Goal: Task Accomplishment & Management: Manage account settings

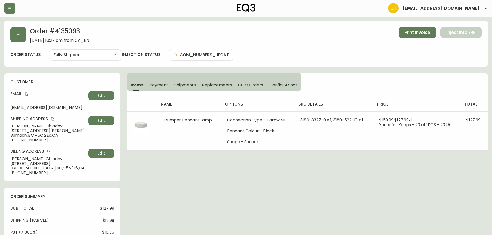
select select "FULLY_SHIPPED"
click at [13, 32] on button "button" at bounding box center [18, 35] width 16 height 16
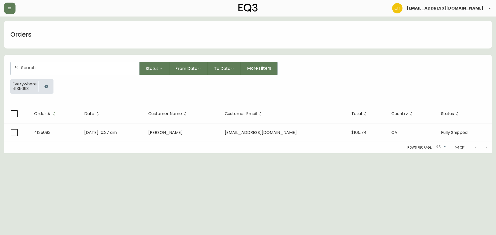
click at [24, 66] on input "text" at bounding box center [78, 67] width 114 height 5
type input "4135187"
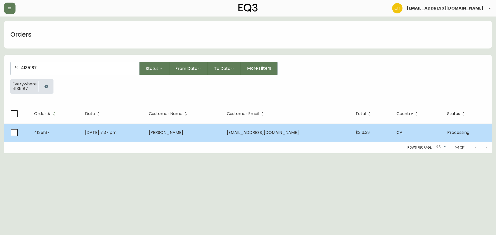
click at [179, 131] on span "[PERSON_NAME]" at bounding box center [166, 133] width 34 height 6
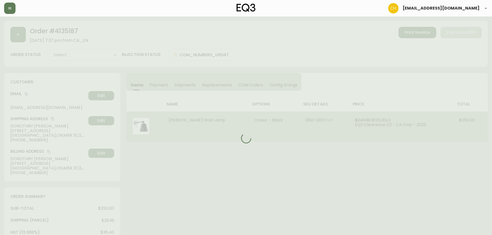
type input "Processing"
select select "PROCESSING"
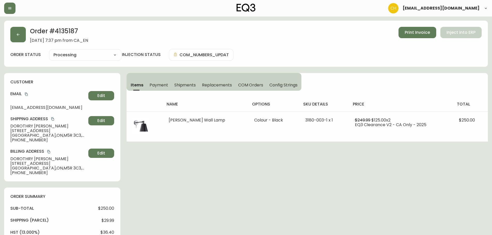
click at [184, 84] on span "Shipments" at bounding box center [185, 84] width 22 height 5
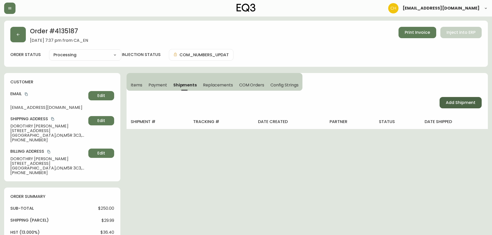
drag, startPoint x: 467, startPoint y: 100, endPoint x: 465, endPoint y: 103, distance: 4.2
click at [465, 103] on button "Add Shipment" at bounding box center [461, 102] width 42 height 11
select select "PENDING"
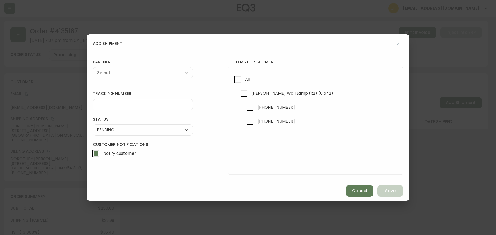
click at [464, 103] on div "add shipment tracking number status PENDING SHIPPED PENDING CANCELLED partner A…" at bounding box center [248, 117] width 496 height 235
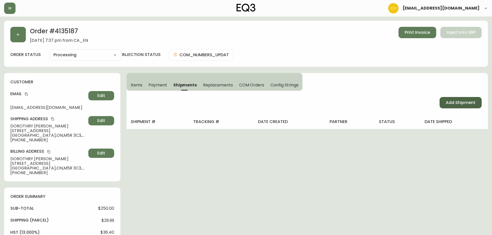
click at [449, 101] on span "Add Shipment" at bounding box center [461, 103] width 30 height 6
select select "PENDING"
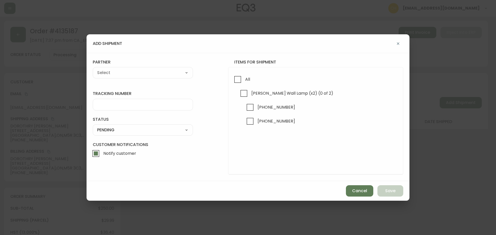
drag, startPoint x: 237, startPoint y: 79, endPoint x: 226, endPoint y: 78, distance: 10.6
click at [236, 80] on input "All" at bounding box center [238, 80] width 12 height 12
checkbox input "true"
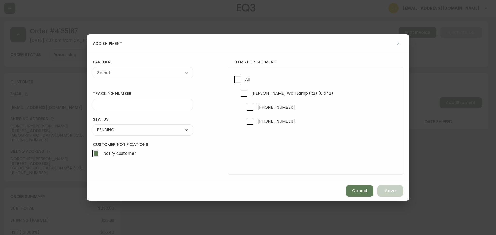
checkbox input "true"
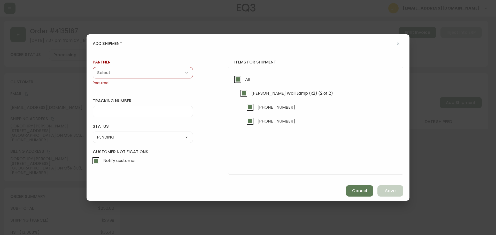
click at [130, 68] on div "A Move to Remember LLC ABF Freight Alero [PERSON_NAME] Canada Post Canpar Expre…" at bounding box center [143, 72] width 100 height 11
click at [130, 74] on select "A Move to Remember LLC ABF Freight Alero [PERSON_NAME] Canada Post Canpar Expre…" at bounding box center [143, 73] width 100 height 8
select select "cjy0a9taa01x001669l98m63c"
click at [93, 69] on select "A Move to Remember LLC ABF Freight Alero [PERSON_NAME] Canada Post Canpar Expre…" at bounding box center [143, 73] width 100 height 8
type input "FedEx"
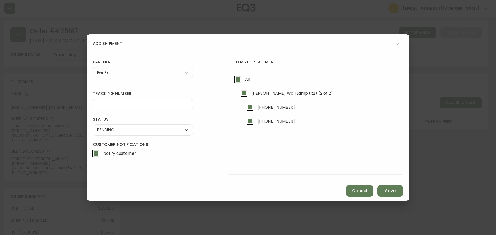
click at [110, 106] on input "tracking number" at bounding box center [142, 104] width 91 height 5
type input "455183577733"
click at [98, 129] on select "SHIPPED PENDING CANCELLED" at bounding box center [143, 130] width 100 height 8
click at [93, 126] on select "SHIPPED PENDING CANCELLED" at bounding box center [143, 130] width 100 height 8
select select "PENDING"
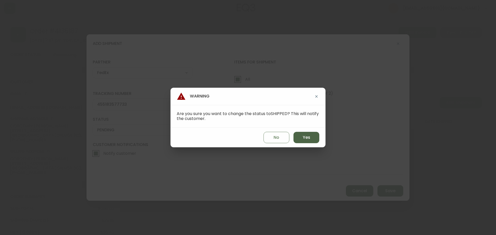
drag, startPoint x: 302, startPoint y: 136, endPoint x: 306, endPoint y: 137, distance: 3.8
click at [305, 137] on button "Yes" at bounding box center [307, 137] width 26 height 11
type input "SHIPPED"
select select "SHIPPED"
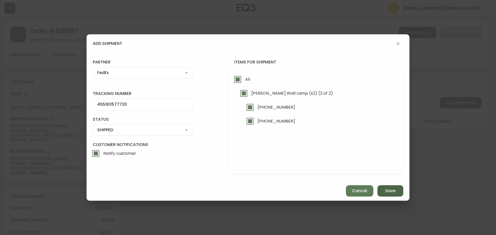
click at [393, 195] on button "Save" at bounding box center [391, 191] width 26 height 11
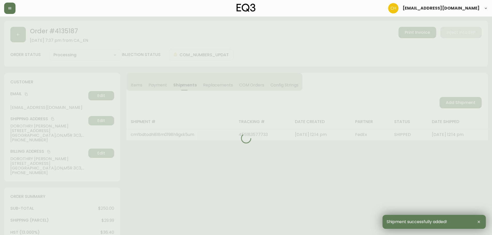
type input "Fully Shipped"
select select "FULLY_SHIPPED"
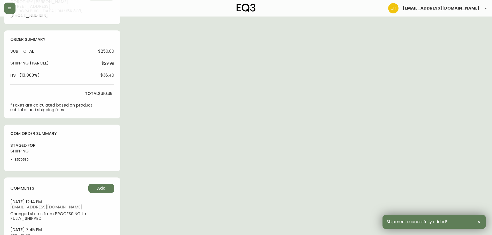
scroll to position [187, 0]
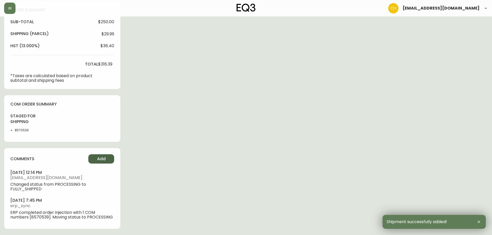
click at [95, 158] on button "Add" at bounding box center [101, 159] width 26 height 9
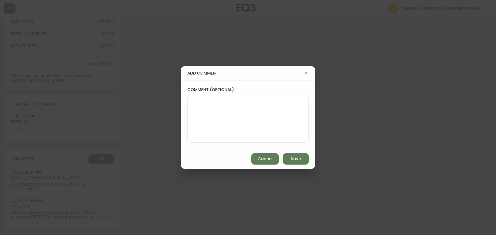
click at [210, 120] on textarea "comment (optional)" at bounding box center [248, 118] width 113 height 41
type textarea "CH"
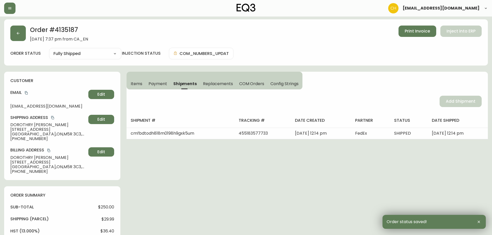
scroll to position [0, 0]
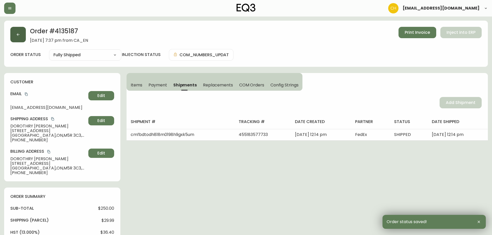
click at [17, 38] on button "button" at bounding box center [18, 35] width 16 height 16
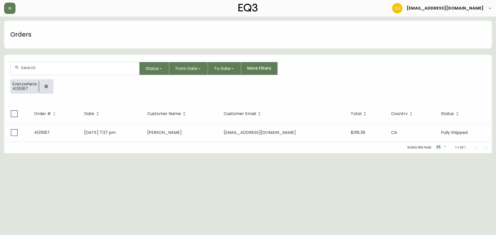
click at [26, 67] on input "text" at bounding box center [78, 67] width 114 height 5
type input "4135159"
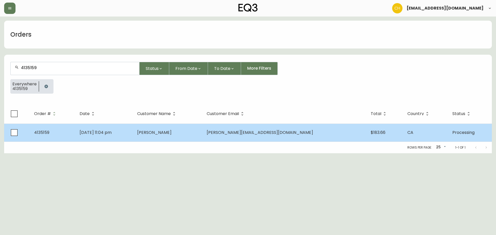
click at [133, 137] on td "Sep 06 2025, 11:04 pm" at bounding box center [104, 133] width 58 height 18
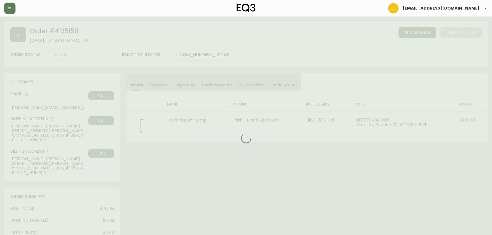
type input "Processing"
select select "PROCESSING"
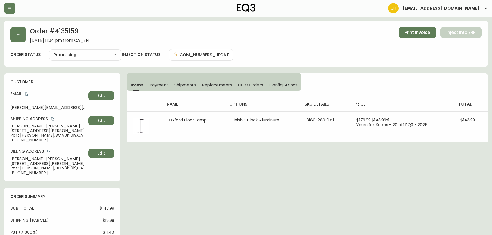
click at [184, 86] on span "Shipments" at bounding box center [185, 84] width 22 height 5
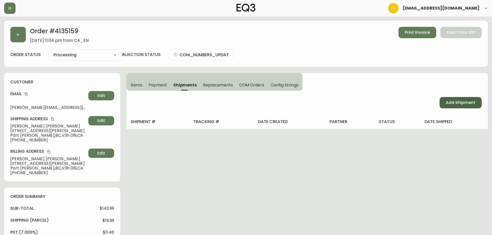
click at [471, 105] on span "Add Shipment" at bounding box center [461, 103] width 30 height 6
select select "PENDING"
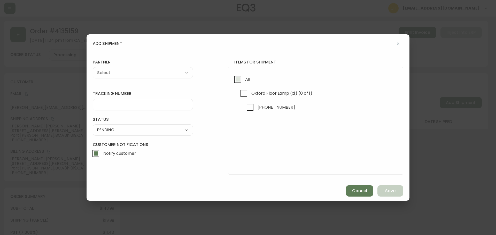
click at [238, 81] on input "All" at bounding box center [238, 80] width 12 height 12
checkbox input "true"
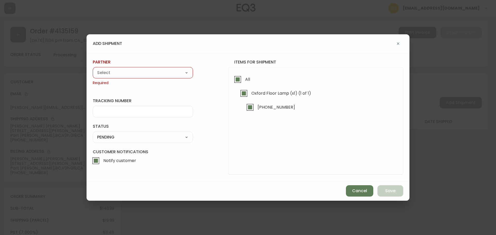
click at [171, 75] on select "A Move to Remember LLC ABF Freight Alero [PERSON_NAME] Canada Post Canpar Expre…" at bounding box center [143, 73] width 100 height 8
select select "cjy0a9taa01x001669l98m63c"
click at [93, 69] on select "A Move to Remember LLC ABF Freight Alero [PERSON_NAME] Canada Post Canpar Expre…" at bounding box center [143, 73] width 100 height 8
type input "FedEx"
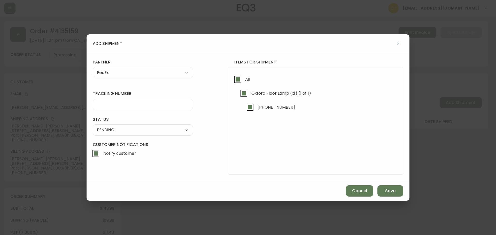
click at [111, 105] on input "tracking number" at bounding box center [142, 104] width 91 height 5
type input "455183577744"
click at [108, 133] on select "SHIPPED PENDING CANCELLED" at bounding box center [143, 130] width 100 height 8
click at [93, 126] on select "SHIPPED PENDING CANCELLED" at bounding box center [143, 130] width 100 height 8
select select "PENDING"
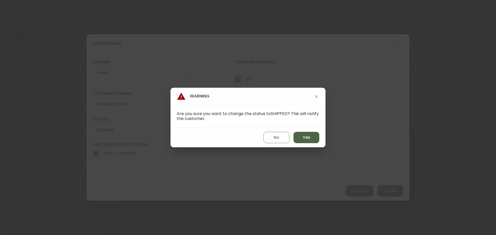
click at [302, 139] on button "Yes" at bounding box center [307, 137] width 26 height 11
type input "SHIPPED"
select select "SHIPPED"
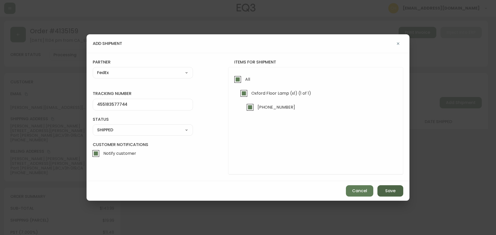
click at [384, 190] on button "Save" at bounding box center [391, 191] width 26 height 11
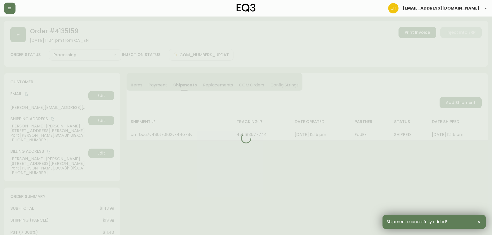
type input "Fully Shipped"
select select "FULLY_SHIPPED"
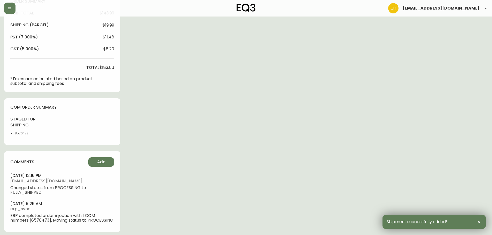
scroll to position [199, 0]
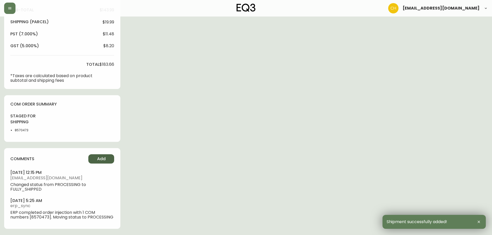
click at [100, 158] on span "Add" at bounding box center [101, 159] width 9 height 6
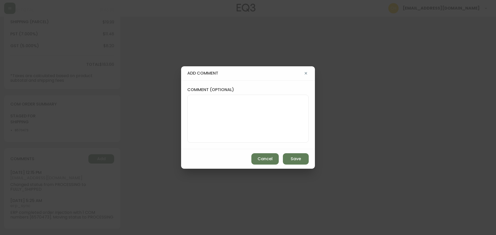
click at [202, 98] on textarea "comment (optional)" at bounding box center [248, 118] width 113 height 41
type textarea "CH"
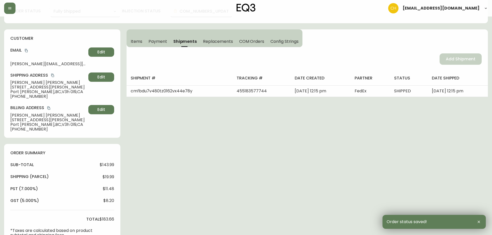
scroll to position [0, 0]
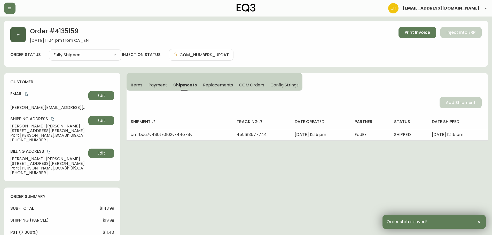
click at [21, 34] on button "button" at bounding box center [18, 35] width 16 height 16
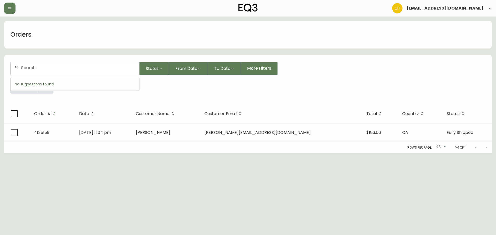
click at [34, 67] on input "text" at bounding box center [78, 67] width 114 height 5
type input "4135145"
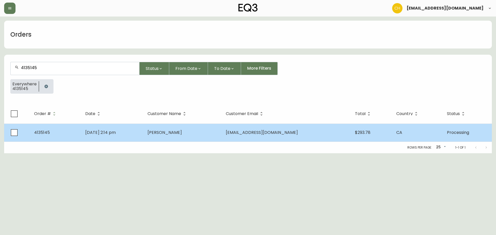
click at [175, 133] on span "Andrea Bartliff" at bounding box center [165, 133] width 34 height 6
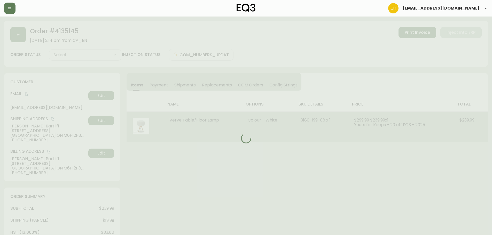
type input "Processing"
select select "PROCESSING"
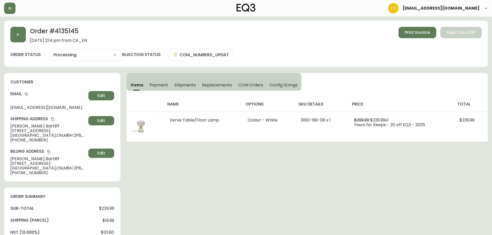
click at [188, 83] on span "Shipments" at bounding box center [185, 84] width 22 height 5
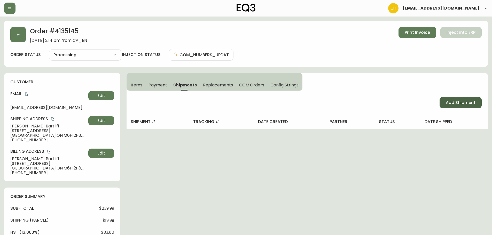
click at [455, 98] on button "Add Shipment" at bounding box center [461, 102] width 42 height 11
select select "PENDING"
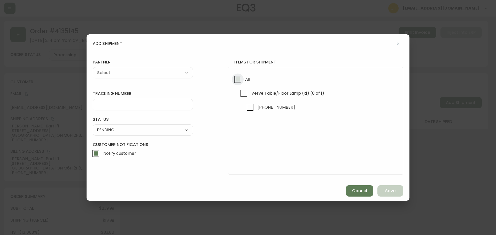
click at [239, 82] on input "All" at bounding box center [238, 80] width 12 height 12
checkbox input "true"
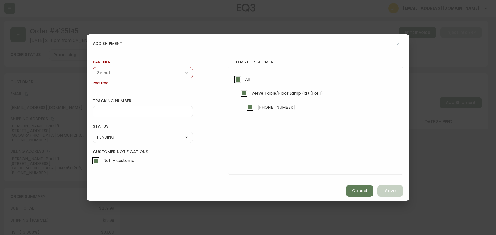
drag, startPoint x: 155, startPoint y: 70, endPoint x: 151, endPoint y: 71, distance: 3.7
click at [154, 70] on select "A Move to Remember LLC ABF Freight Alero [PERSON_NAME] Canada Post Canpar Expre…" at bounding box center [143, 73] width 100 height 8
select select "cjy0a9taa01x001669l98m63c"
click at [93, 69] on select "A Move to Remember LLC ABF Freight Alero [PERSON_NAME] Canada Post Canpar Expre…" at bounding box center [143, 73] width 100 height 8
type input "FedEx"
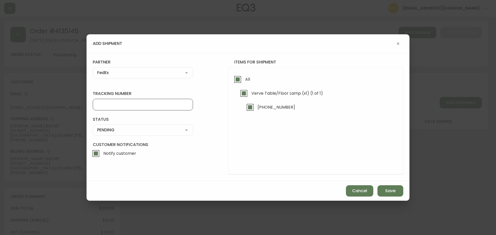
click at [129, 105] on input "tracking number" at bounding box center [142, 104] width 91 height 5
type input "455183577755"
click at [121, 129] on select "SHIPPED PENDING CANCELLED" at bounding box center [143, 130] width 100 height 8
click at [93, 126] on select "SHIPPED PENDING CANCELLED" at bounding box center [143, 130] width 100 height 8
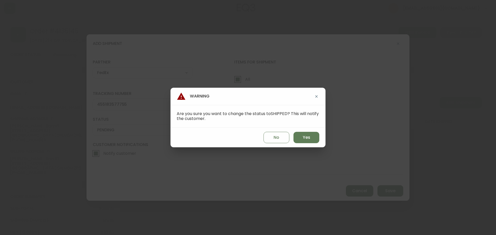
select select "PENDING"
click at [307, 137] on span "Yes" at bounding box center [306, 138] width 7 height 6
type input "SHIPPED"
select select "SHIPPED"
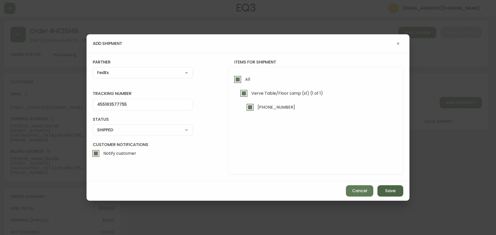
click at [386, 193] on span "Save" at bounding box center [390, 191] width 10 height 6
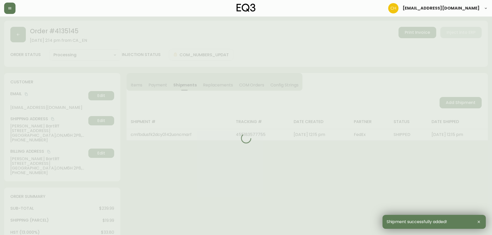
type input "Fully Shipped"
select select "FULLY_SHIPPED"
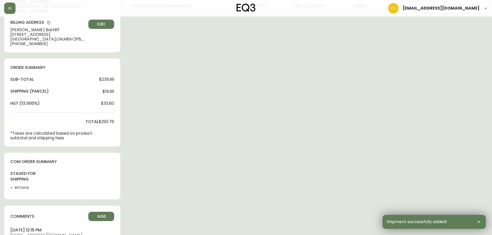
scroll to position [187, 0]
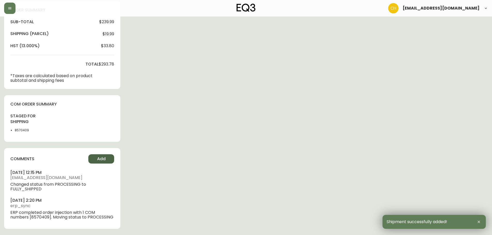
click at [96, 157] on button "Add" at bounding box center [101, 159] width 26 height 9
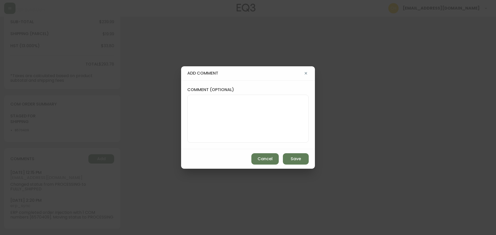
click at [204, 120] on textarea "comment (optional)" at bounding box center [248, 118] width 113 height 41
type textarea "CH"
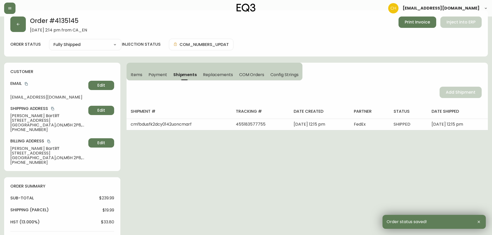
scroll to position [0, 0]
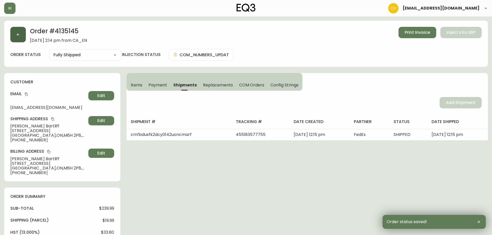
click at [17, 33] on button "button" at bounding box center [18, 35] width 16 height 16
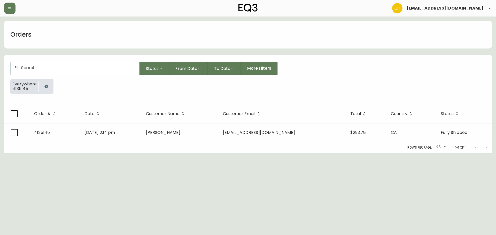
drag, startPoint x: 24, startPoint y: 68, endPoint x: 25, endPoint y: 65, distance: 2.9
click at [25, 67] on input "text" at bounding box center [78, 67] width 114 height 5
type input "4135180"
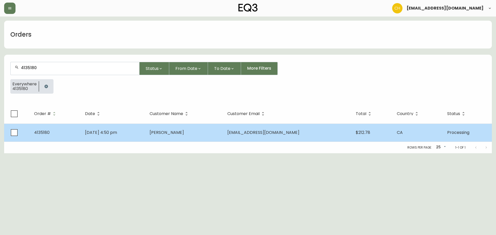
click at [184, 134] on span "Julia Schenck" at bounding box center [167, 133] width 34 height 6
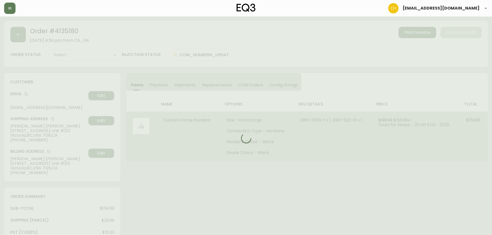
type input "Processing"
select select "PROCESSING"
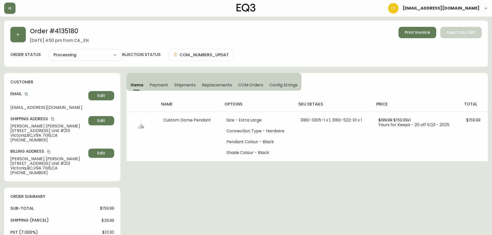
click at [172, 83] on button "Shipments" at bounding box center [185, 84] width 28 height 11
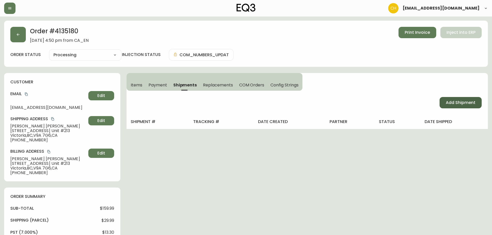
click at [452, 106] on button "Add Shipment" at bounding box center [461, 102] width 42 height 11
select select "PENDING"
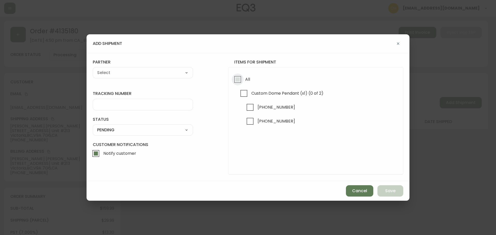
drag, startPoint x: 241, startPoint y: 81, endPoint x: 237, endPoint y: 81, distance: 3.6
click at [240, 81] on input "All" at bounding box center [238, 80] width 12 height 12
checkbox input "true"
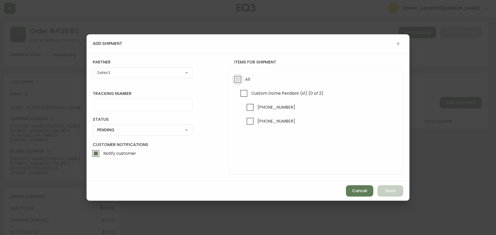
checkbox input "true"
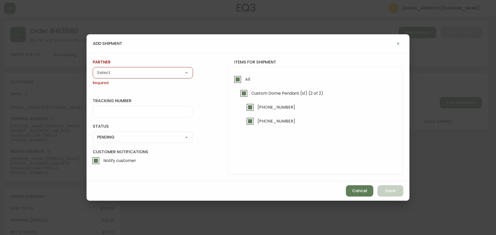
click at [151, 73] on select "A Move to Remember LLC ABF Freight Alero [PERSON_NAME] Canada Post Canpar Expre…" at bounding box center [143, 73] width 100 height 8
select select "cjy0a9taa01x001669l98m63c"
click at [93, 69] on select "A Move to Remember LLC ABF Freight Alero [PERSON_NAME] Canada Post Canpar Expre…" at bounding box center [143, 73] width 100 height 8
type input "FedEx"
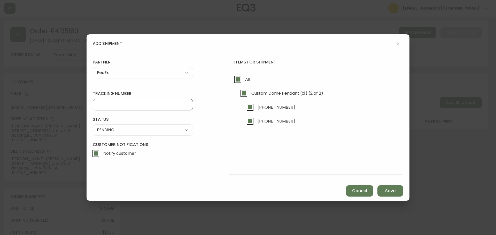
click at [102, 105] on input "tracking number" at bounding box center [142, 104] width 91 height 5
type input "455183577766"
click at [101, 132] on select "SHIPPED PENDING CANCELLED" at bounding box center [143, 130] width 100 height 8
click at [93, 126] on select "SHIPPED PENDING CANCELLED" at bounding box center [143, 130] width 100 height 8
select select "PENDING"
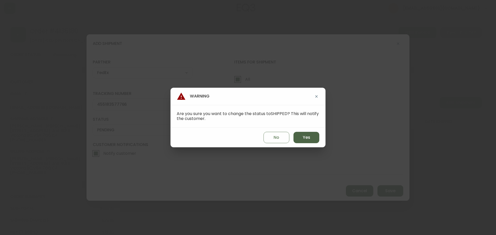
click at [303, 135] on span "Yes" at bounding box center [306, 138] width 7 height 6
type input "SHIPPED"
select select "SHIPPED"
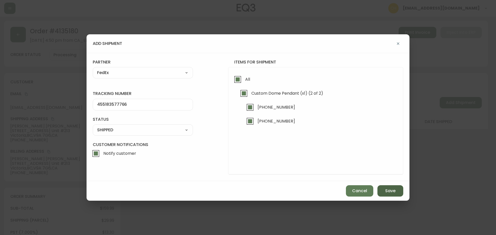
click at [388, 190] on span "Save" at bounding box center [390, 191] width 10 height 6
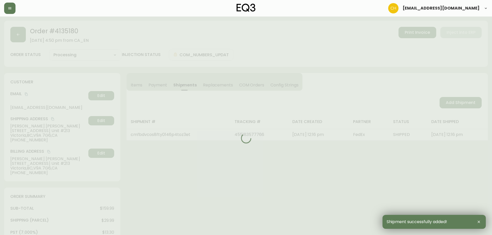
type input "Fully Shipped"
select select "FULLY_SHIPPED"
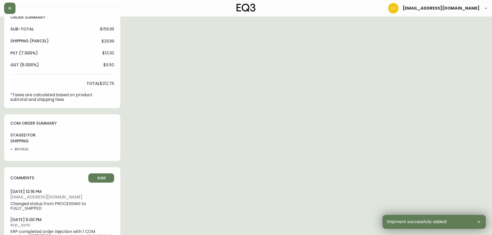
scroll to position [199, 0]
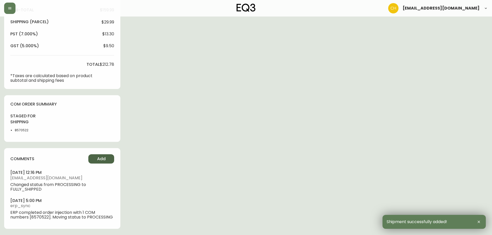
click at [95, 161] on button "Add" at bounding box center [101, 159] width 26 height 9
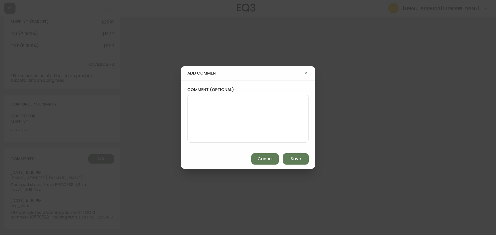
click at [202, 118] on textarea "comment (optional)" at bounding box center [248, 118] width 113 height 41
type textarea "CH"
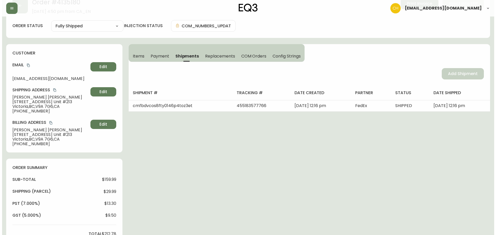
scroll to position [0, 0]
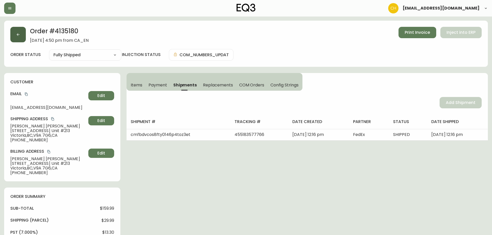
click at [25, 35] on button "button" at bounding box center [18, 35] width 16 height 16
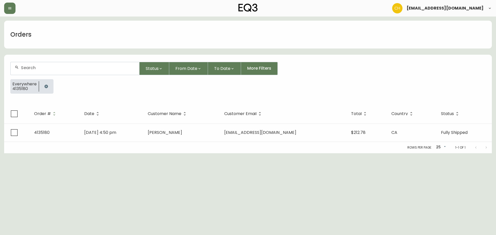
click at [40, 74] on div at bounding box center [75, 68] width 129 height 13
click at [41, 70] on div at bounding box center [75, 68] width 129 height 13
type input "4135163"
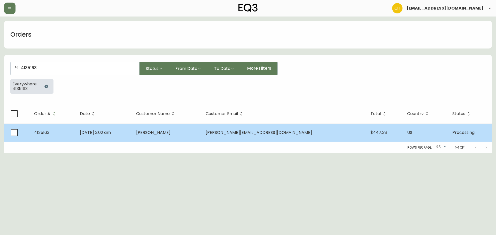
click at [132, 130] on td "Sep 07 2025, 3:02 am" at bounding box center [104, 133] width 56 height 18
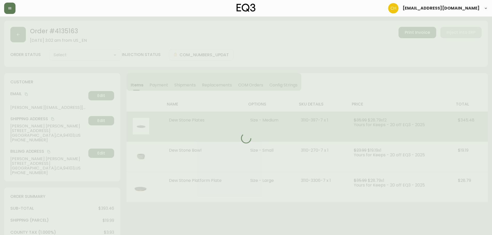
type input "Processing"
select select "PROCESSING"
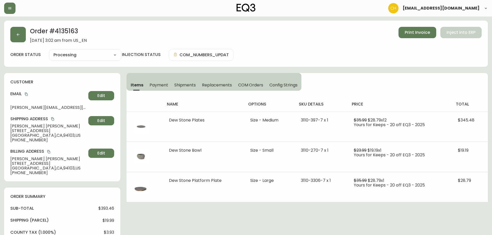
click at [182, 83] on span "Shipments" at bounding box center [185, 84] width 22 height 5
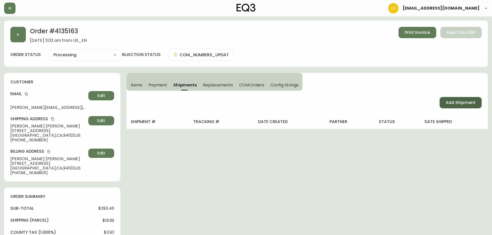
click at [453, 100] on span "Add Shipment" at bounding box center [461, 103] width 30 height 6
select select "PENDING"
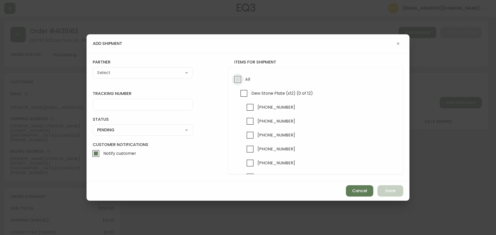
click at [235, 79] on input "All" at bounding box center [238, 80] width 12 height 12
checkbox input "true"
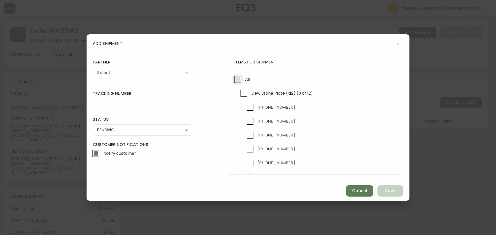
checkbox input "true"
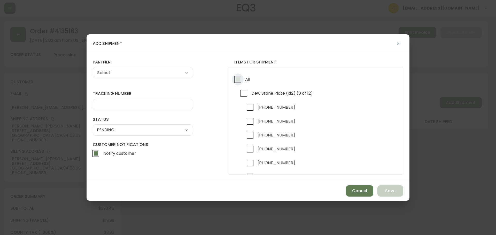
checkbox input "true"
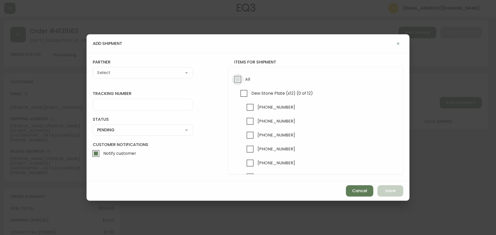
checkbox input "true"
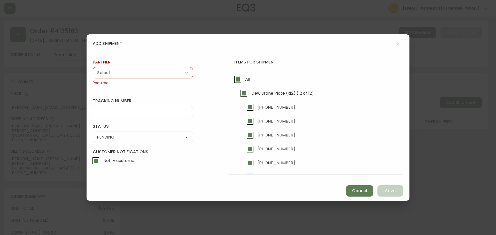
click at [174, 76] on select "A Move to Remember LLC ABF Freight Alero [PERSON_NAME] Canada Post Canpar Expre…" at bounding box center [143, 73] width 100 height 8
select select "cjy0a9taa01x001669l98m63c"
click at [93, 69] on select "A Move to Remember LLC ABF Freight Alero [PERSON_NAME] Canada Post Canpar Expre…" at bounding box center [143, 73] width 100 height 8
type input "FedEx"
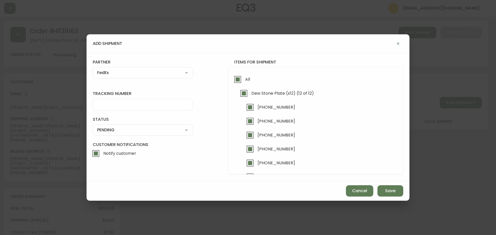
click at [105, 72] on select "A Move to Remember LLC ABF Freight Alero [PERSON_NAME] Canada Post Canpar Expre…" at bounding box center [143, 73] width 100 height 8
select select "cjz4bo5w102ho01145qx5qg8u"
click at [93, 69] on select "A Move to Remember LLC ABF Freight Alero [PERSON_NAME] Canada Post Canpar Expre…" at bounding box center [143, 73] width 100 height 8
type input "FedEx US - Signature Required"
click at [113, 106] on input "tracking number" at bounding box center [142, 104] width 91 height 5
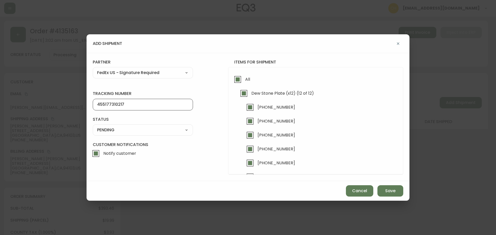
type input "455177310217"
click at [108, 134] on div "SHIPPED PENDING CANCELLED" at bounding box center [143, 130] width 100 height 11
click at [110, 129] on select "SHIPPED PENDING CANCELLED" at bounding box center [143, 130] width 100 height 8
click at [93, 126] on select "SHIPPED PENDING CANCELLED" at bounding box center [143, 130] width 100 height 8
select select "PENDING"
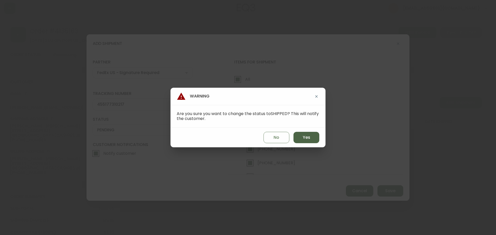
drag, startPoint x: 305, startPoint y: 139, endPoint x: 327, endPoint y: 154, distance: 26.0
click at [306, 139] on span "Yes" at bounding box center [306, 138] width 7 height 6
type input "SHIPPED"
select select "SHIPPED"
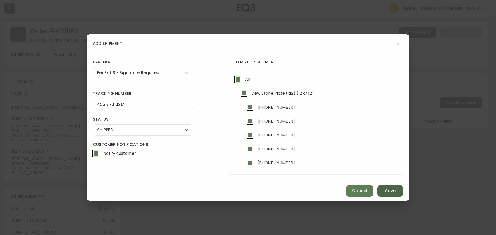
click at [386, 189] on span "Save" at bounding box center [390, 191] width 10 height 6
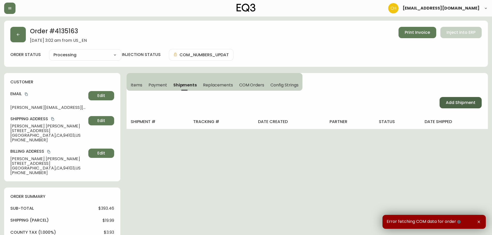
click at [453, 104] on span "Add Shipment" at bounding box center [461, 103] width 30 height 6
select select "PENDING"
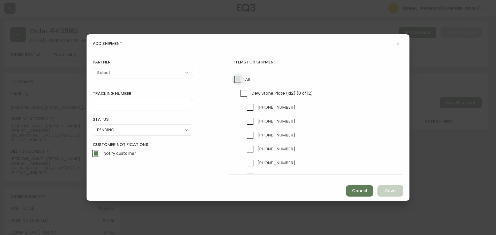
click at [238, 79] on input "All" at bounding box center [238, 80] width 12 height 12
checkbox input "true"
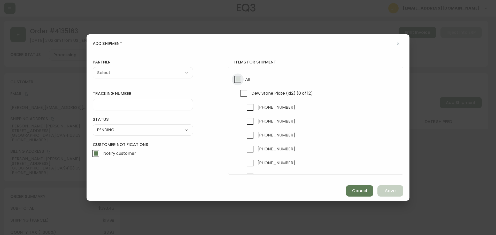
checkbox input "true"
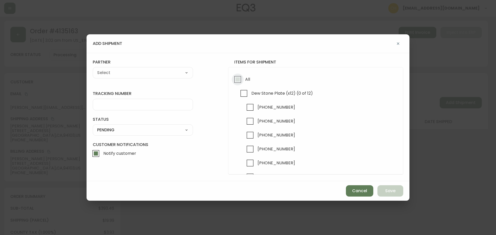
checkbox input "true"
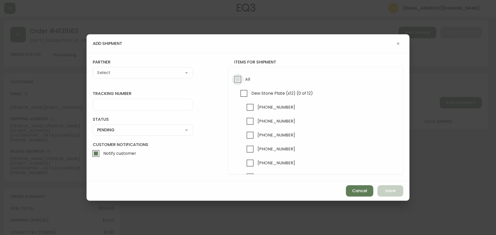
checkbox input "true"
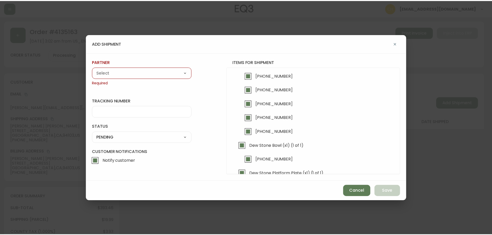
scroll to position [154, 0]
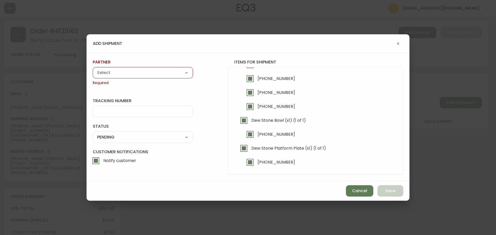
click at [106, 71] on select "A Move to Remember LLC ABF Freight Alero [PERSON_NAME] Canada Post Canpar Expre…" at bounding box center [143, 73] width 100 height 8
select select "cjz4bo5w102ho01145qx5qg8u"
click at [93, 69] on select "A Move to Remember LLC ABF Freight Alero [PERSON_NAME] Canada Post Canpar Expre…" at bounding box center [143, 73] width 100 height 8
type input "FedEx US - Signature Required"
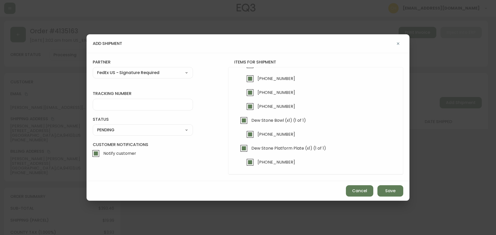
click at [118, 105] on input "tracking number" at bounding box center [142, 104] width 91 height 5
type input "455177310217"
click at [111, 129] on select "SHIPPED PENDING CANCELLED" at bounding box center [143, 130] width 100 height 8
click at [93, 126] on select "SHIPPED PENDING CANCELLED" at bounding box center [143, 130] width 100 height 8
select select "PENDING"
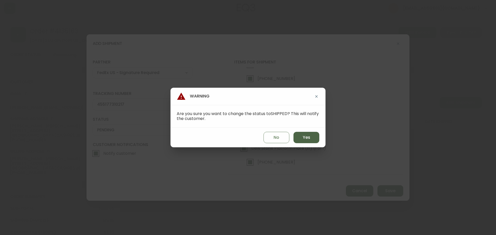
click at [304, 137] on span "Yes" at bounding box center [306, 138] width 7 height 6
type input "SHIPPED"
select select "SHIPPED"
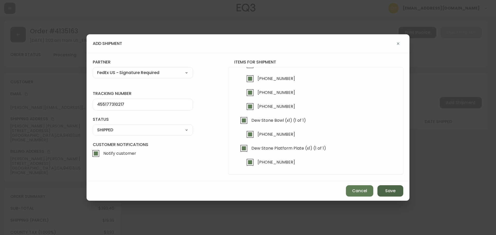
click at [389, 194] on span "Save" at bounding box center [390, 191] width 10 height 6
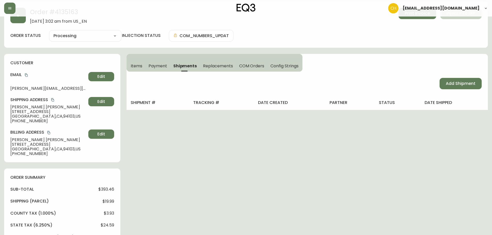
scroll to position [0, 0]
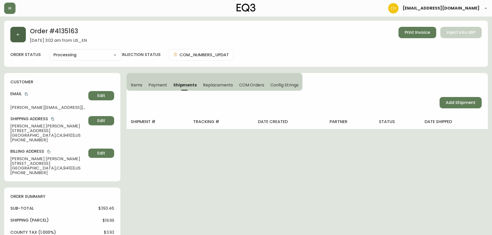
click at [18, 35] on icon "button" at bounding box center [18, 35] width 4 height 4
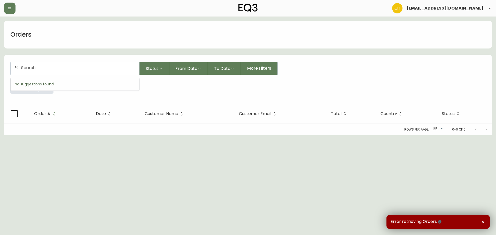
click at [51, 68] on input "text" at bounding box center [78, 67] width 114 height 5
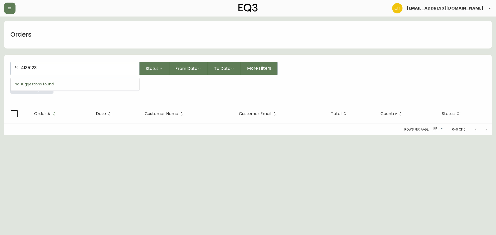
type input "4135123"
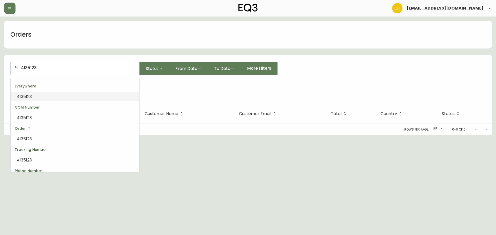
click at [75, 66] on input "4135123" at bounding box center [78, 67] width 114 height 5
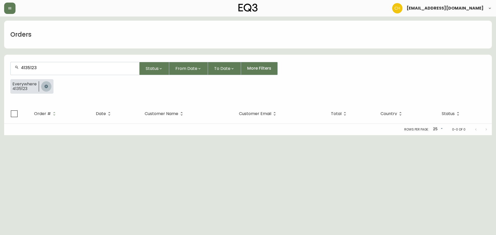
click at [47, 85] on icon "button" at bounding box center [46, 87] width 4 height 4
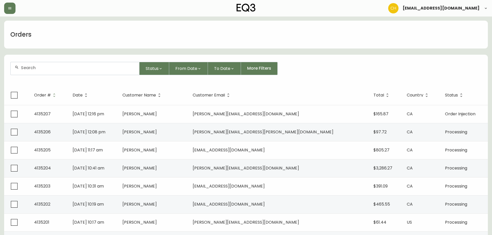
click at [49, 65] on input "text" at bounding box center [78, 67] width 114 height 5
type input "4135163"
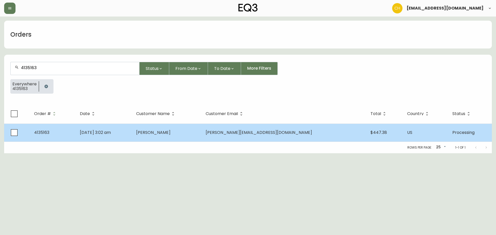
click at [254, 132] on span "ryan@merchantroots.com" at bounding box center [259, 133] width 106 height 6
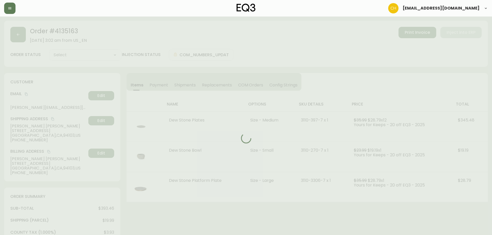
type input "Processing"
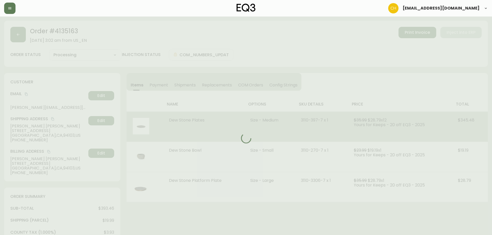
select select "PROCESSING"
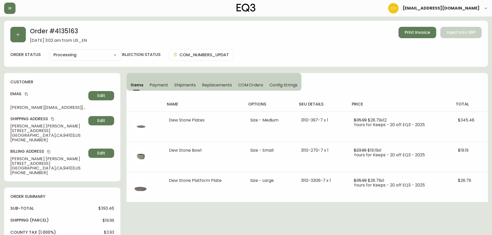
click at [249, 85] on span "COM Orders" at bounding box center [250, 84] width 25 height 5
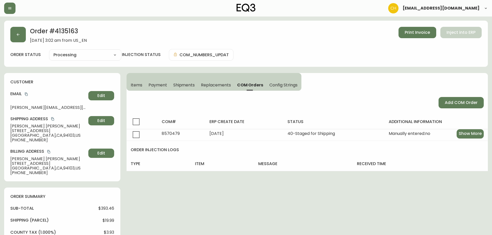
click at [183, 84] on span "Shipments" at bounding box center [184, 84] width 22 height 5
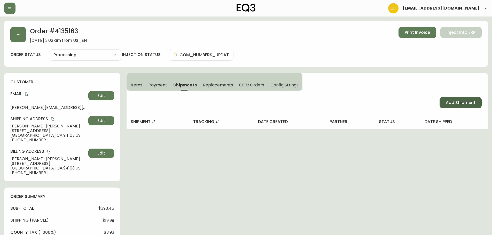
click at [454, 103] on span "Add Shipment" at bounding box center [461, 103] width 30 height 6
select select "PENDING"
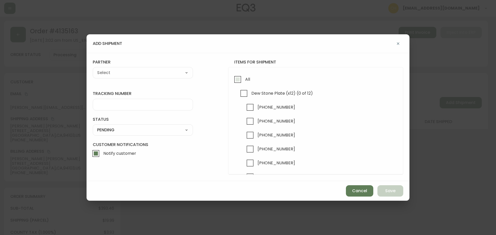
drag, startPoint x: 240, startPoint y: 80, endPoint x: 232, endPoint y: 79, distance: 8.2
click at [239, 80] on input "All" at bounding box center [238, 80] width 12 height 12
checkbox input "true"
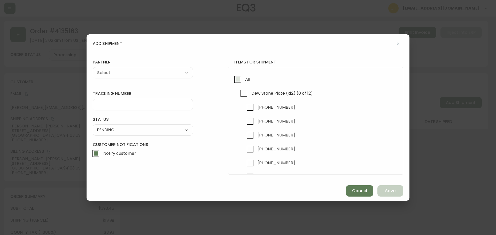
checkbox input "true"
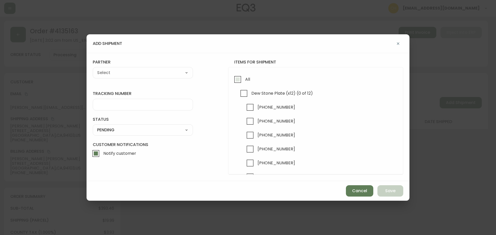
checkbox input "true"
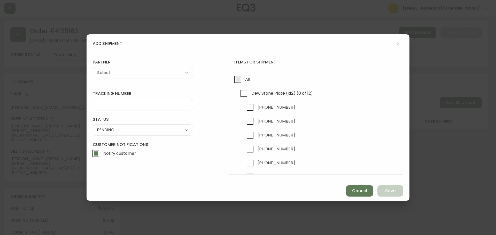
checkbox input "true"
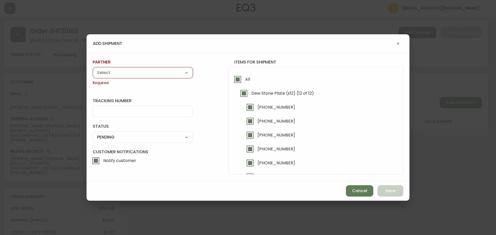
click at [138, 69] on div "A Move to Remember LLC ABF Freight Alero [PERSON_NAME] Canada Post Canpar Expre…" at bounding box center [143, 72] width 100 height 11
click at [136, 71] on select "A Move to Remember LLC ABF Freight Alero [PERSON_NAME] Canada Post Canpar Expre…" at bounding box center [143, 73] width 100 height 8
select select "cjz4bo5w102ho01145qx5qg8u"
click at [93, 69] on select "A Move to Remember LLC ABF Freight Alero [PERSON_NAME] Canada Post Canpar Expre…" at bounding box center [143, 73] width 100 height 8
type input "FedEx US - Signature Required"
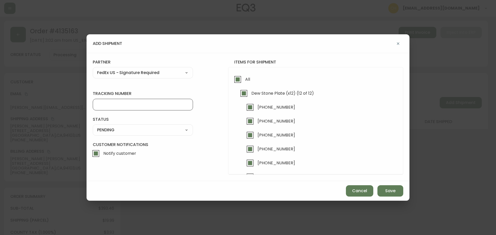
click at [116, 105] on input "tracking number" at bounding box center [142, 104] width 91 height 5
type input "455177310217"
click at [115, 128] on select "SHIPPED PENDING CANCELLED" at bounding box center [143, 130] width 100 height 8
click at [93, 126] on select "SHIPPED PENDING CANCELLED" at bounding box center [143, 130] width 100 height 8
select select "PENDING"
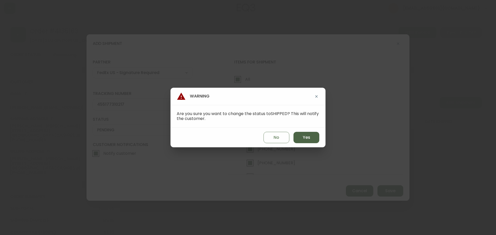
click at [309, 138] on span "Yes" at bounding box center [306, 138] width 7 height 6
type input "SHIPPED"
select select "SHIPPED"
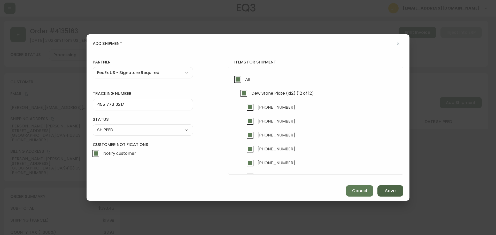
click at [394, 191] on span "Save" at bounding box center [390, 191] width 10 height 6
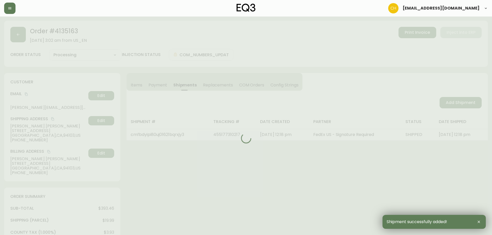
type input "Fully Shipped"
select select "FULLY_SHIPPED"
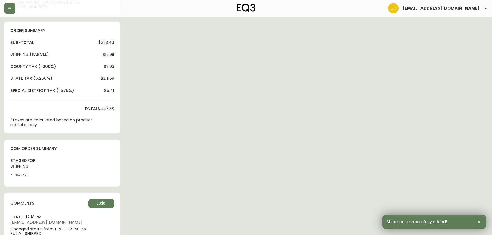
scroll to position [211, 0]
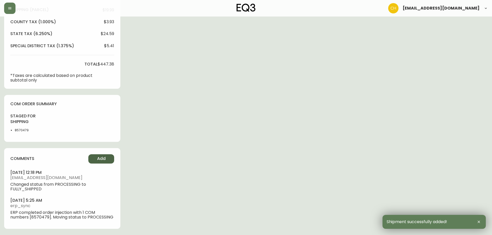
click at [106, 158] on button "Add" at bounding box center [101, 159] width 26 height 9
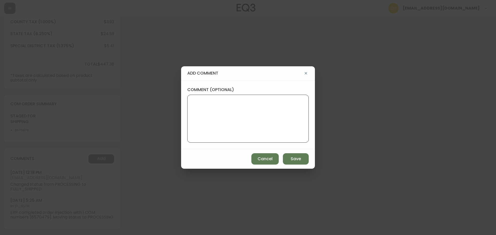
drag, startPoint x: 205, startPoint y: 114, endPoint x: 205, endPoint y: 121, distance: 6.2
click at [206, 117] on textarea "comment (optional)" at bounding box center [248, 118] width 113 height 41
type textarea "CH"
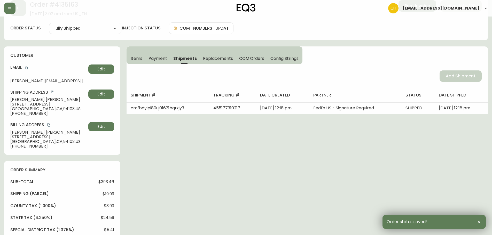
scroll to position [0, 0]
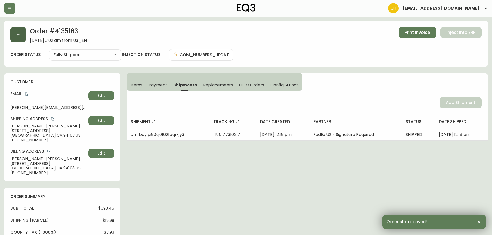
click at [24, 38] on button "button" at bounding box center [18, 35] width 16 height 16
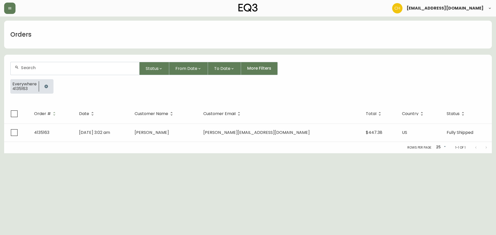
click at [28, 68] on input "text" at bounding box center [78, 67] width 114 height 5
type input "4135123"
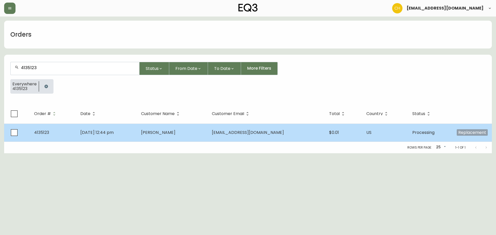
click at [137, 129] on td "Sep 05 2025, 12:44 pm" at bounding box center [106, 133] width 61 height 18
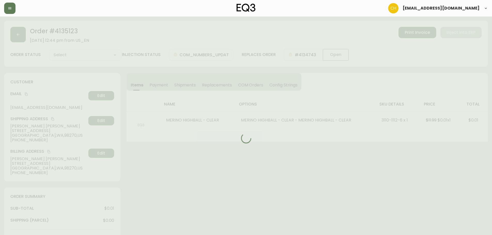
type input "Processing"
select select "PROCESSING"
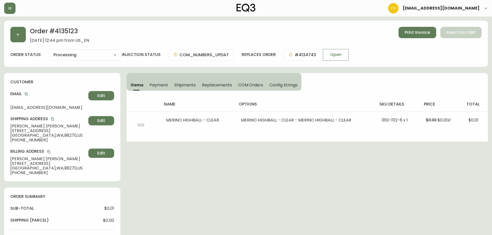
drag, startPoint x: 181, startPoint y: 85, endPoint x: 191, endPoint y: 87, distance: 10.2
click at [183, 86] on span "Shipments" at bounding box center [185, 84] width 22 height 5
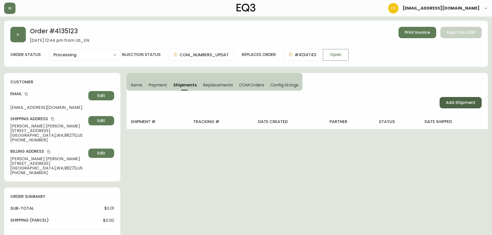
click at [463, 104] on span "Add Shipment" at bounding box center [461, 103] width 30 height 6
select select "PENDING"
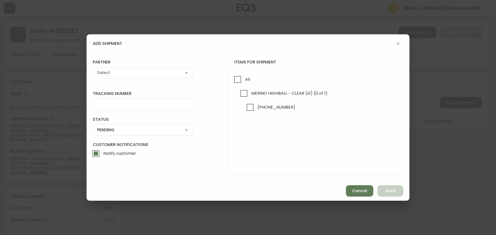
drag, startPoint x: 240, startPoint y: 81, endPoint x: 219, endPoint y: 78, distance: 21.0
click at [239, 81] on input "All" at bounding box center [238, 80] width 12 height 12
checkbox input "true"
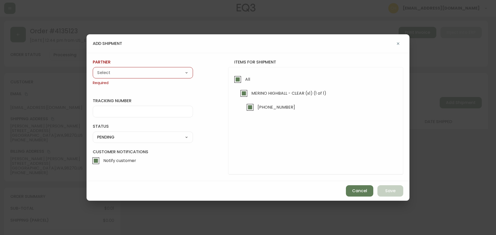
click at [166, 75] on select "A Move to Remember LLC ABF Freight Alero [PERSON_NAME] Canada Post Canpar Expre…" at bounding box center [143, 73] width 100 height 8
select select "cjy0a9taa01x001669l98m63c"
click at [93, 69] on select "A Move to Remember LLC ABF Freight Alero [PERSON_NAME] Canada Post Canpar Expre…" at bounding box center [143, 73] width 100 height 8
type input "FedEx"
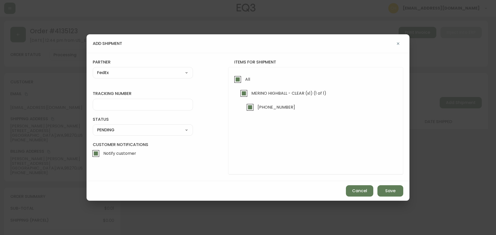
click at [108, 105] on input "tracking number" at bounding box center [142, 104] width 91 height 5
type input "455177310170"
click at [106, 133] on select "SHIPPED PENDING CANCELLED" at bounding box center [143, 130] width 100 height 8
click at [93, 126] on select "SHIPPED PENDING CANCELLED" at bounding box center [143, 130] width 100 height 8
select select "PENDING"
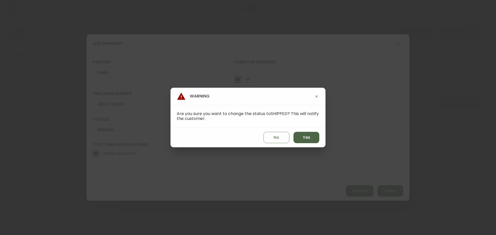
click at [310, 136] on span "Yes" at bounding box center [306, 138] width 7 height 6
type input "SHIPPED"
select select "SHIPPED"
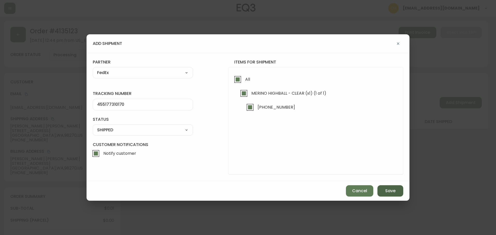
click at [387, 192] on span "Save" at bounding box center [390, 191] width 10 height 6
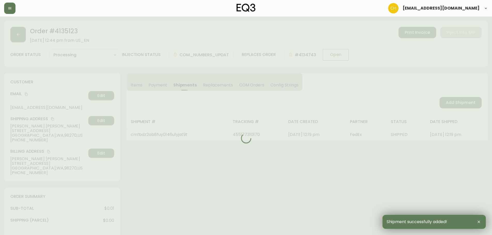
type input "Fully Shipped"
select select "FULLY_SHIPPED"
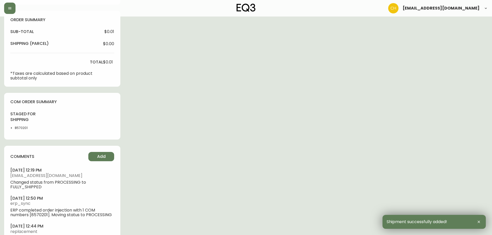
scroll to position [198, 0]
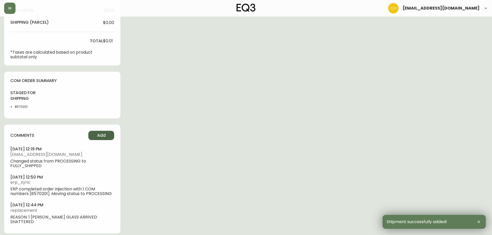
click at [110, 135] on button "Add" at bounding box center [101, 135] width 26 height 9
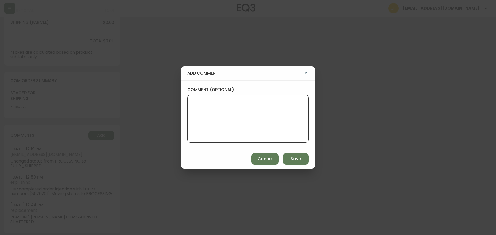
click at [197, 104] on textarea "comment (optional)" at bounding box center [248, 118] width 113 height 41
type textarea "CH"
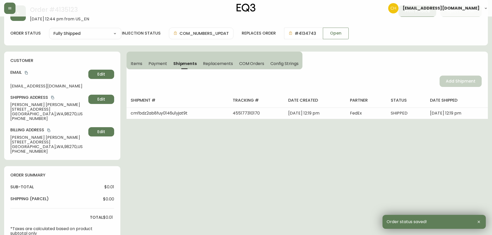
scroll to position [0, 0]
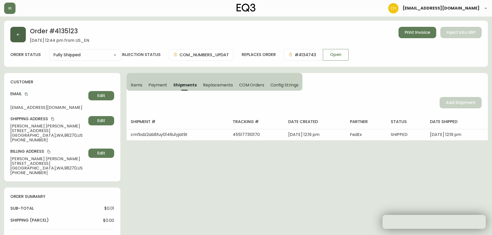
click at [20, 37] on button "button" at bounding box center [18, 35] width 16 height 16
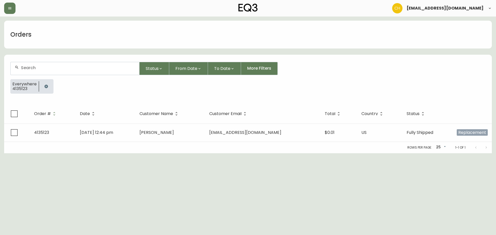
click at [35, 69] on input "text" at bounding box center [78, 67] width 114 height 5
type input "4135135"
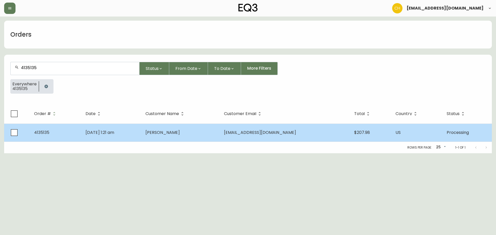
click at [167, 131] on td "Jose Ortiz" at bounding box center [180, 133] width 79 height 18
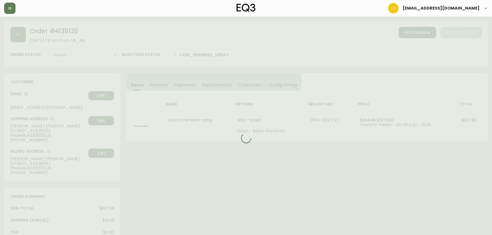
type input "Processing"
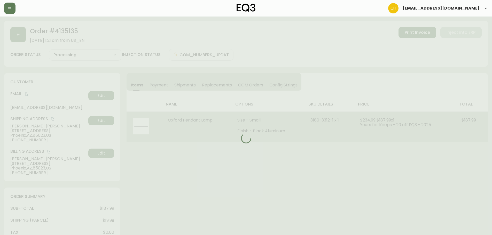
select select "PROCESSING"
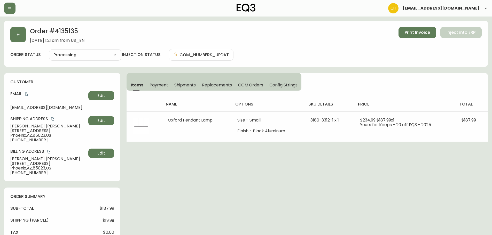
click at [189, 85] on span "Shipments" at bounding box center [185, 84] width 22 height 5
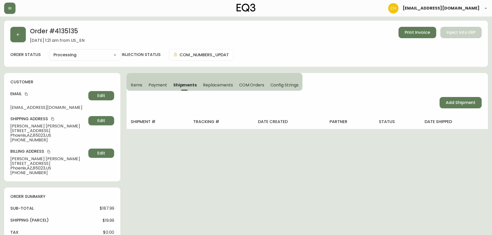
drag, startPoint x: 456, startPoint y: 104, endPoint x: 440, endPoint y: 104, distance: 16.3
click at [455, 104] on span "Add Shipment" at bounding box center [461, 103] width 30 height 6
select select "PENDING"
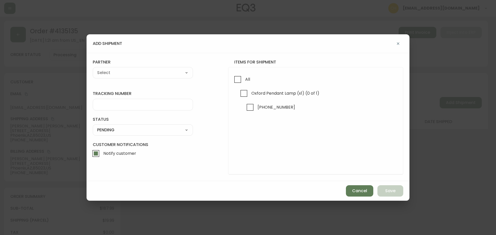
drag, startPoint x: 241, startPoint y: 82, endPoint x: 227, endPoint y: 79, distance: 13.7
click at [236, 81] on input "All" at bounding box center [238, 80] width 12 height 12
checkbox input "true"
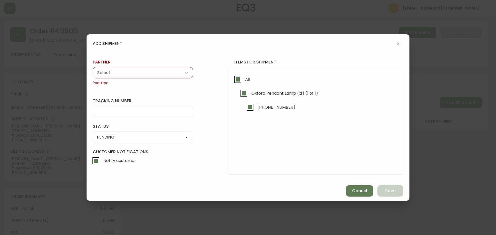
drag, startPoint x: 169, startPoint y: 73, endPoint x: 157, endPoint y: 73, distance: 11.1
click at [167, 73] on select "A Move to Remember LLC ABF Freight Alero [PERSON_NAME] Canada Post Canpar Expre…" at bounding box center [143, 73] width 100 height 8
select select "cjy0a9taa01x001669l98m63c"
click at [93, 69] on select "A Move to Remember LLC ABF Freight Alero [PERSON_NAME] Canada Post Canpar Expre…" at bounding box center [143, 73] width 100 height 8
type input "FedEx"
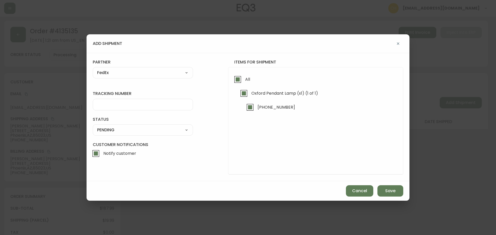
click at [110, 103] on input "tracking number" at bounding box center [142, 104] width 91 height 5
type input "455177310180"
click at [112, 131] on select "SHIPPED PENDING CANCELLED" at bounding box center [143, 130] width 100 height 8
click at [93, 126] on select "SHIPPED PENDING CANCELLED" at bounding box center [143, 130] width 100 height 8
select select "PENDING"
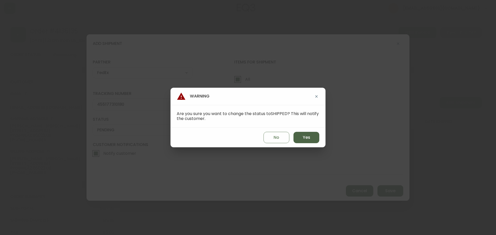
click at [310, 138] on button "Yes" at bounding box center [307, 137] width 26 height 11
type input "SHIPPED"
select select "SHIPPED"
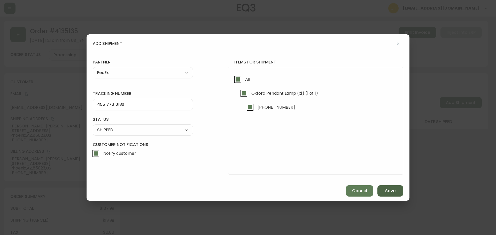
click at [397, 191] on button "Save" at bounding box center [391, 191] width 26 height 11
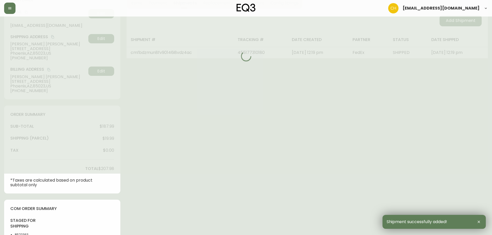
type input "Fully Shipped"
select select "FULLY_SHIPPED"
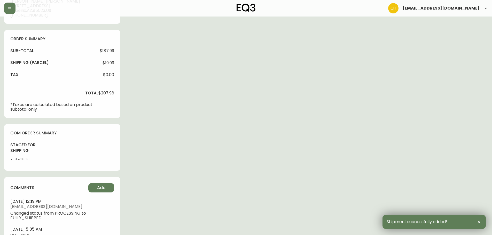
scroll to position [187, 0]
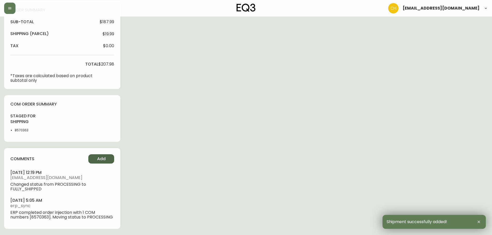
drag, startPoint x: 102, startPoint y: 161, endPoint x: 106, endPoint y: 160, distance: 4.0
click at [106, 160] on button "Add" at bounding box center [101, 159] width 26 height 9
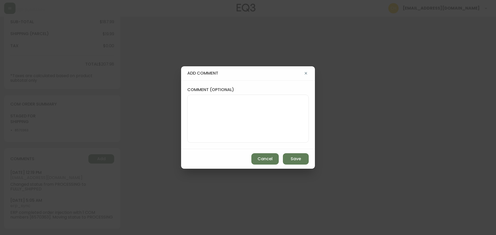
click at [194, 118] on textarea "comment (optional)" at bounding box center [248, 118] width 113 height 41
type textarea "CH"
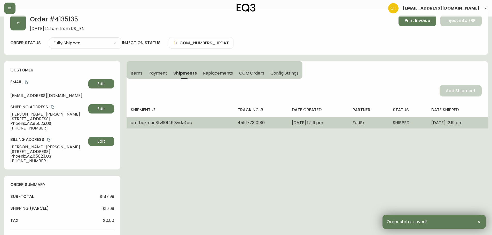
scroll to position [0, 0]
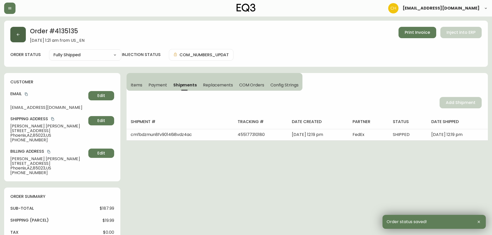
click at [22, 36] on button "button" at bounding box center [18, 35] width 16 height 16
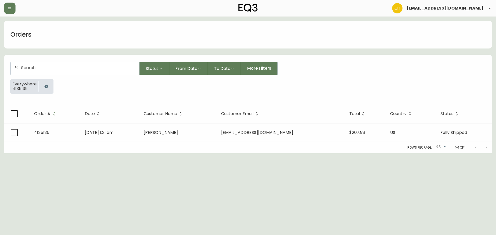
click at [34, 69] on input "text" at bounding box center [78, 67] width 114 height 5
type input "4135138"
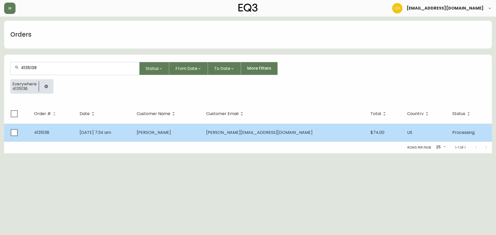
click at [133, 137] on td "[DATE] 7:34 am" at bounding box center [103, 133] width 57 height 18
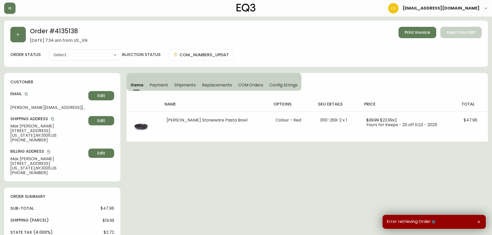
click at [180, 85] on span "Shipments" at bounding box center [185, 84] width 22 height 5
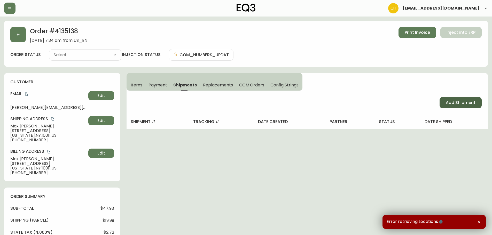
click at [448, 102] on span "Add Shipment" at bounding box center [461, 103] width 30 height 6
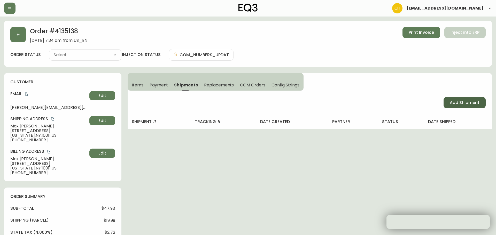
select select "PENDING"
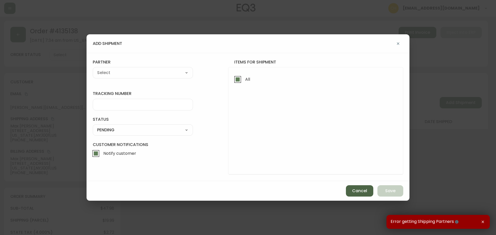
click at [355, 192] on span "Cancel" at bounding box center [359, 191] width 15 height 6
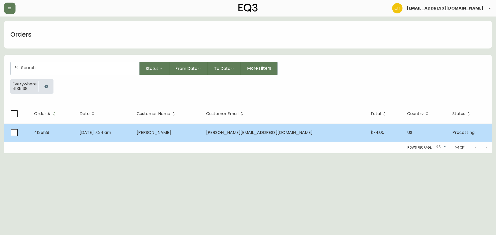
click at [171, 132] on span "[PERSON_NAME]" at bounding box center [154, 133] width 34 height 6
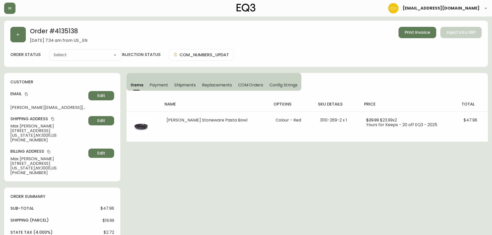
type input "Processing"
select select "PROCESSING"
click at [188, 84] on span "Shipments" at bounding box center [185, 84] width 22 height 5
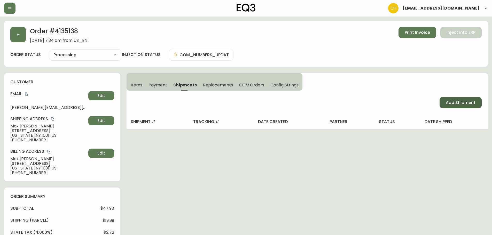
click at [447, 102] on span "Add Shipment" at bounding box center [461, 103] width 30 height 6
select select "PENDING"
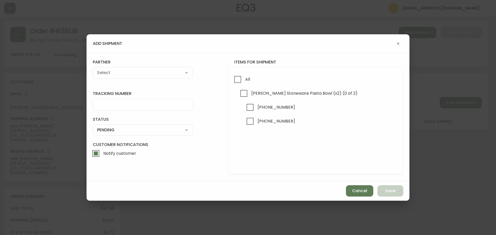
drag, startPoint x: 237, startPoint y: 82, endPoint x: 223, endPoint y: 78, distance: 14.1
click at [234, 81] on input "All" at bounding box center [238, 80] width 12 height 12
checkbox input "true"
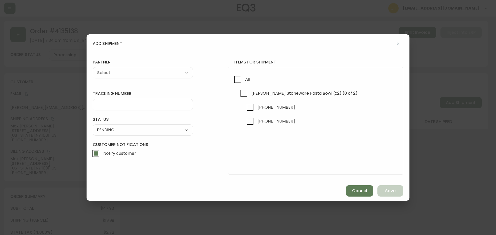
checkbox input "true"
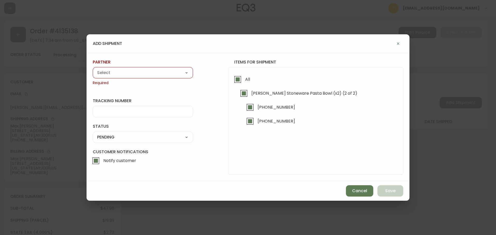
click at [164, 74] on select "A Move to Remember LLC ABF Freight Alero [PERSON_NAME] Canada Post Canpar Expre…" at bounding box center [143, 73] width 100 height 8
select select "cjy0a9taa01x001669l98m63c"
click at [93, 69] on select "A Move to Remember LLC ABF Freight Alero [PERSON_NAME] Canada Post Canpar Expre…" at bounding box center [143, 73] width 100 height 8
type input "FedEx"
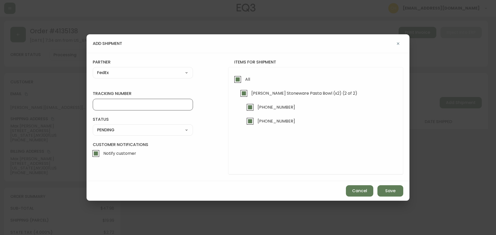
click at [110, 107] on input "tracking number" at bounding box center [142, 104] width 91 height 5
type input "455177310191"
click at [111, 134] on div "SHIPPED PENDING CANCELLED" at bounding box center [143, 130] width 100 height 11
click at [115, 130] on select "SHIPPED PENDING CANCELLED" at bounding box center [143, 130] width 100 height 8
click at [93, 126] on select "SHIPPED PENDING CANCELLED" at bounding box center [143, 130] width 100 height 8
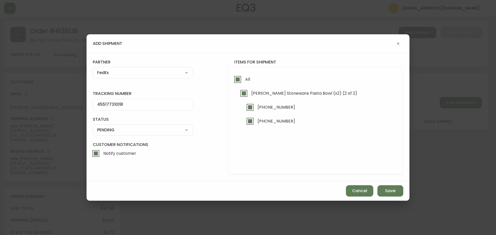
select select "PENDING"
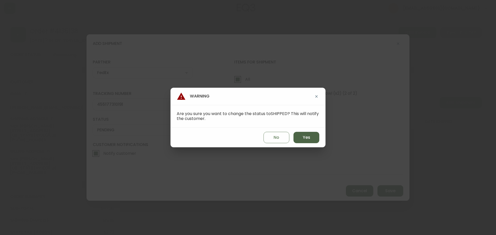
click at [317, 135] on button "Yes" at bounding box center [307, 137] width 26 height 11
type input "SHIPPED"
select select "SHIPPED"
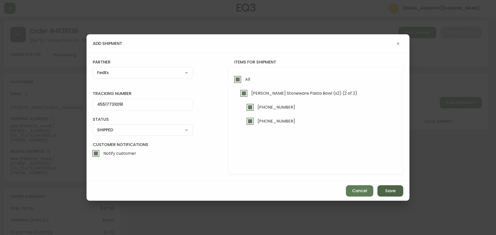
click at [382, 192] on button "Save" at bounding box center [391, 191] width 26 height 11
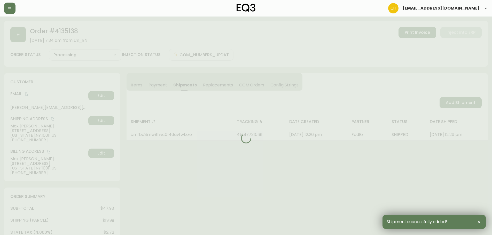
type input "Fully Shipped"
select select "FULLY_SHIPPED"
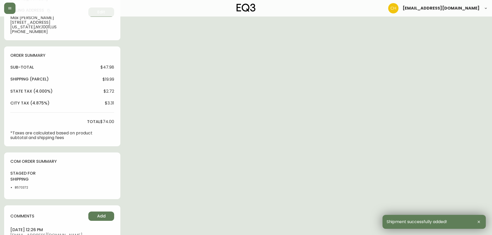
scroll to position [173, 0]
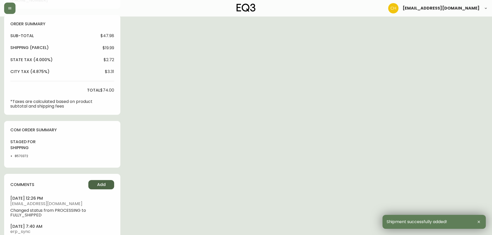
click at [110, 181] on button "Add" at bounding box center [101, 184] width 26 height 9
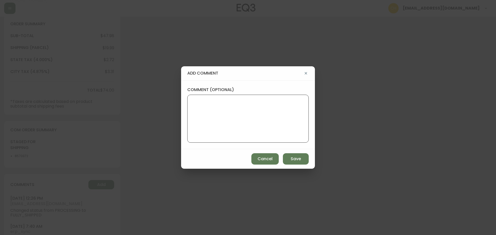
click at [199, 120] on textarea "comment (optional)" at bounding box center [248, 118] width 113 height 41
type textarea "CH"
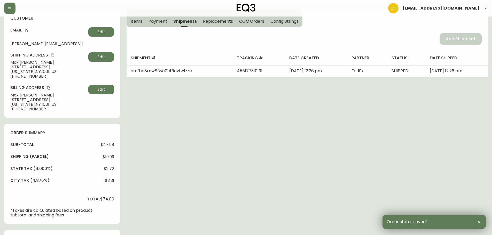
scroll to position [0, 0]
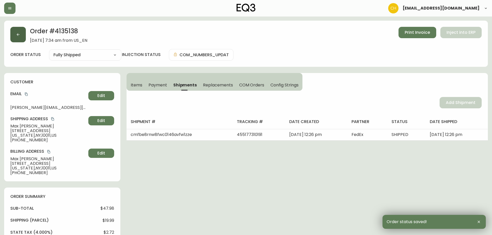
click at [19, 38] on button "button" at bounding box center [18, 35] width 16 height 16
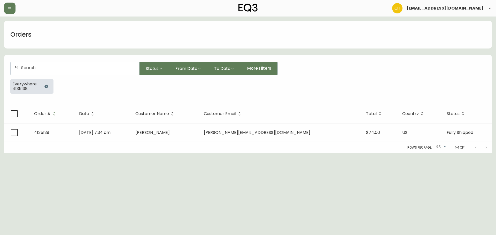
click at [26, 69] on input "text" at bounding box center [78, 67] width 114 height 5
type input "4135154"
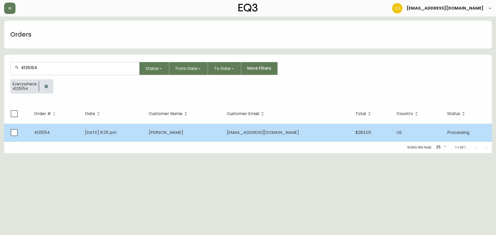
click at [180, 131] on span "[PERSON_NAME]" at bounding box center [166, 133] width 34 height 6
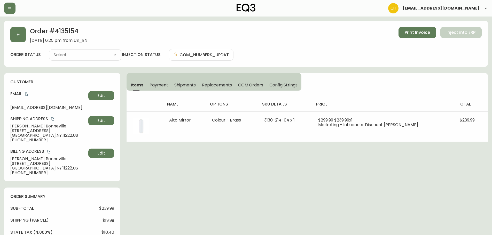
type input "Processing"
select select "PROCESSING"
drag, startPoint x: 181, startPoint y: 84, endPoint x: 215, endPoint y: 84, distance: 33.9
click at [181, 84] on span "Shipments" at bounding box center [185, 84] width 22 height 5
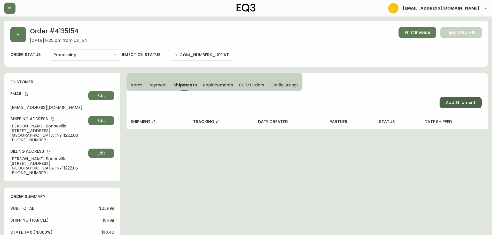
drag, startPoint x: 454, startPoint y: 104, endPoint x: 447, endPoint y: 104, distance: 6.7
click at [454, 105] on span "Add Shipment" at bounding box center [461, 103] width 30 height 6
select select "PENDING"
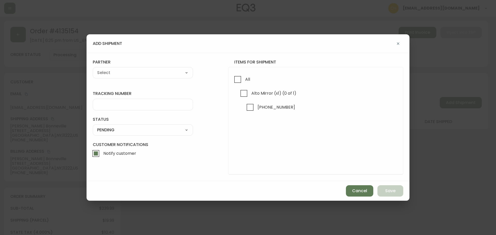
drag, startPoint x: 238, startPoint y: 82, endPoint x: 220, endPoint y: 78, distance: 18.2
click at [235, 81] on input "All" at bounding box center [238, 80] width 12 height 12
checkbox input "true"
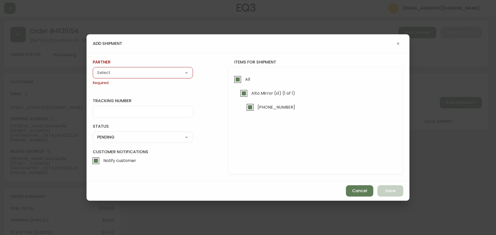
drag, startPoint x: 173, startPoint y: 74, endPoint x: 154, endPoint y: 74, distance: 19.6
click at [170, 74] on select "A Move to Remember LLC ABF Freight Alero [PERSON_NAME] Canada Post Canpar Expre…" at bounding box center [143, 73] width 100 height 8
select select "cjz4bo5w102ho01145qx5qg8u"
click at [93, 69] on select "A Move to Remember LLC ABF Freight Alero [PERSON_NAME] Canada Post Canpar Expre…" at bounding box center [143, 73] width 100 height 8
type input "FedEx US - Signature Required"
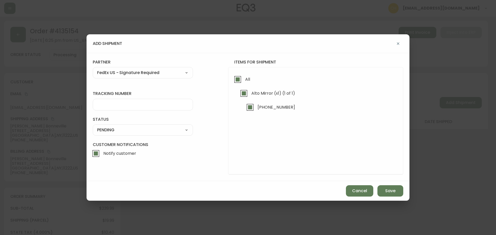
click at [106, 104] on input "tracking number" at bounding box center [142, 104] width 91 height 5
type input "455177310206"
click at [128, 135] on div "SHIPPED PENDING CANCELLED" at bounding box center [143, 130] width 100 height 11
click at [127, 132] on select "SHIPPED PENDING CANCELLED" at bounding box center [143, 130] width 100 height 8
click at [93, 126] on select "SHIPPED PENDING CANCELLED" at bounding box center [143, 130] width 100 height 8
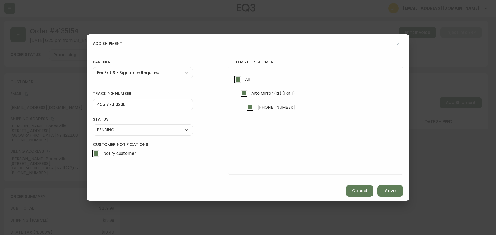
select select "PENDING"
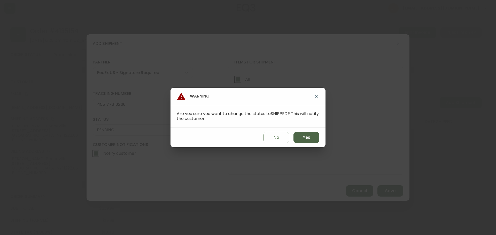
drag, startPoint x: 305, startPoint y: 139, endPoint x: 313, endPoint y: 142, distance: 8.1
click at [306, 139] on span "Yes" at bounding box center [306, 138] width 7 height 6
type input "SHIPPED"
select select "SHIPPED"
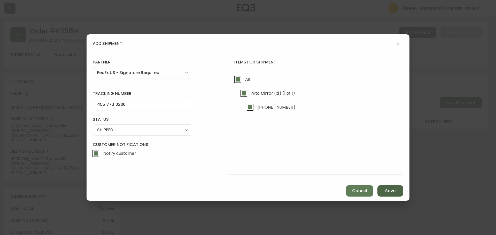
click at [389, 189] on span "Save" at bounding box center [390, 191] width 10 height 6
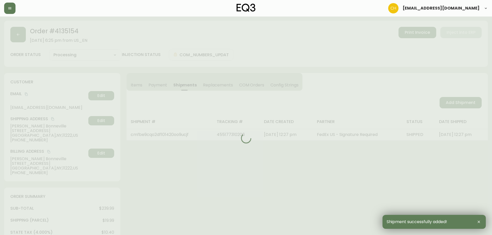
type input "Fully Shipped"
select select "FULLY_SHIPPED"
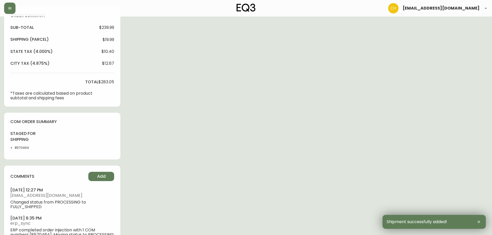
scroll to position [199, 0]
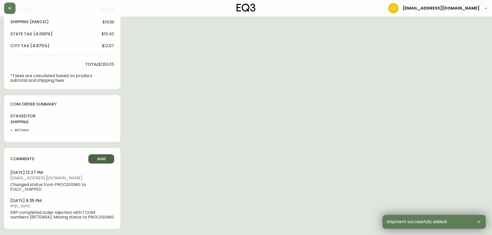
click at [103, 156] on button "Add" at bounding box center [101, 159] width 26 height 9
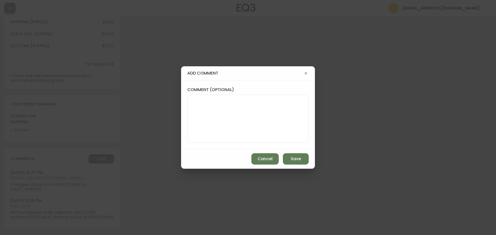
click at [199, 113] on textarea "comment (optional)" at bounding box center [248, 118] width 113 height 41
type textarea "CH"
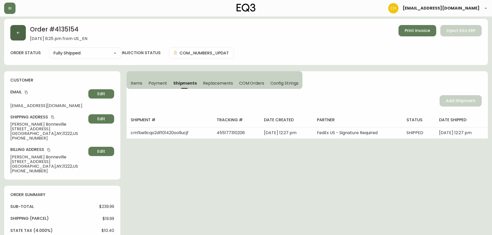
scroll to position [0, 0]
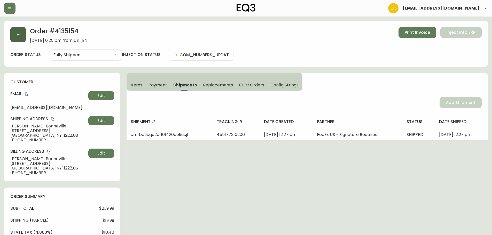
click at [20, 33] on button "button" at bounding box center [18, 35] width 16 height 16
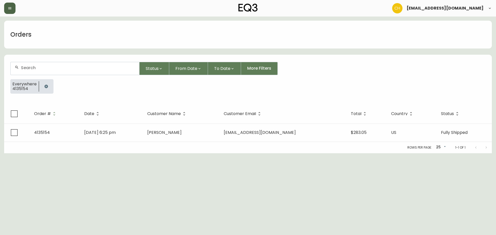
click at [11, 10] on icon "button" at bounding box center [10, 8] width 4 height 4
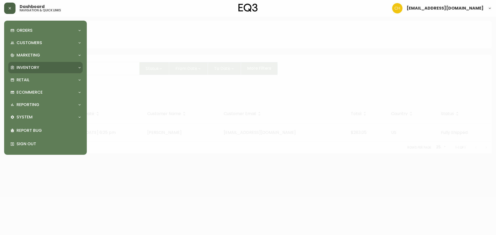
click at [20, 65] on p "Inventory" at bounding box center [28, 68] width 23 height 6
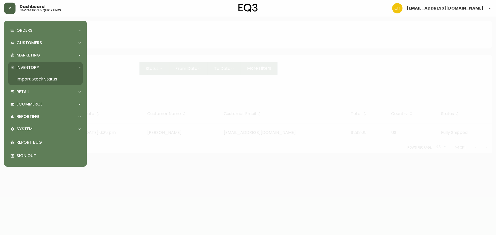
click at [22, 77] on link "Import Stock Status" at bounding box center [45, 79] width 74 height 12
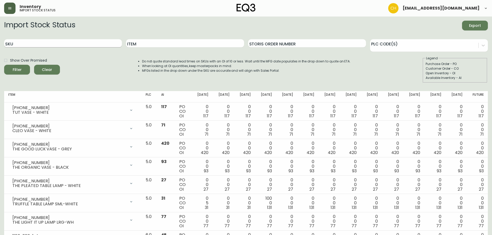
click at [61, 43] on input "SKU" at bounding box center [63, 43] width 118 height 8
type input "3020-411-35-a"
click at [4, 65] on button "Filter" at bounding box center [17, 70] width 26 height 10
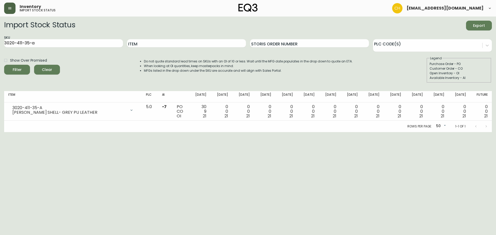
click at [289, 132] on html "Inventory import stock status [EMAIL_ADDRESS][DOMAIN_NAME] Import Stock Status …" at bounding box center [248, 66] width 496 height 132
click at [8, 10] on icon "button" at bounding box center [10, 8] width 4 height 4
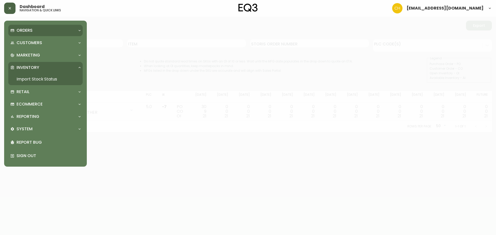
click at [26, 30] on p "Orders" at bounding box center [25, 31] width 16 height 6
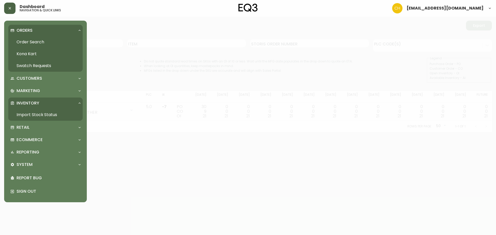
click at [26, 41] on link "Order Search" at bounding box center [45, 42] width 74 height 12
